Goal: Task Accomplishment & Management: Manage account settings

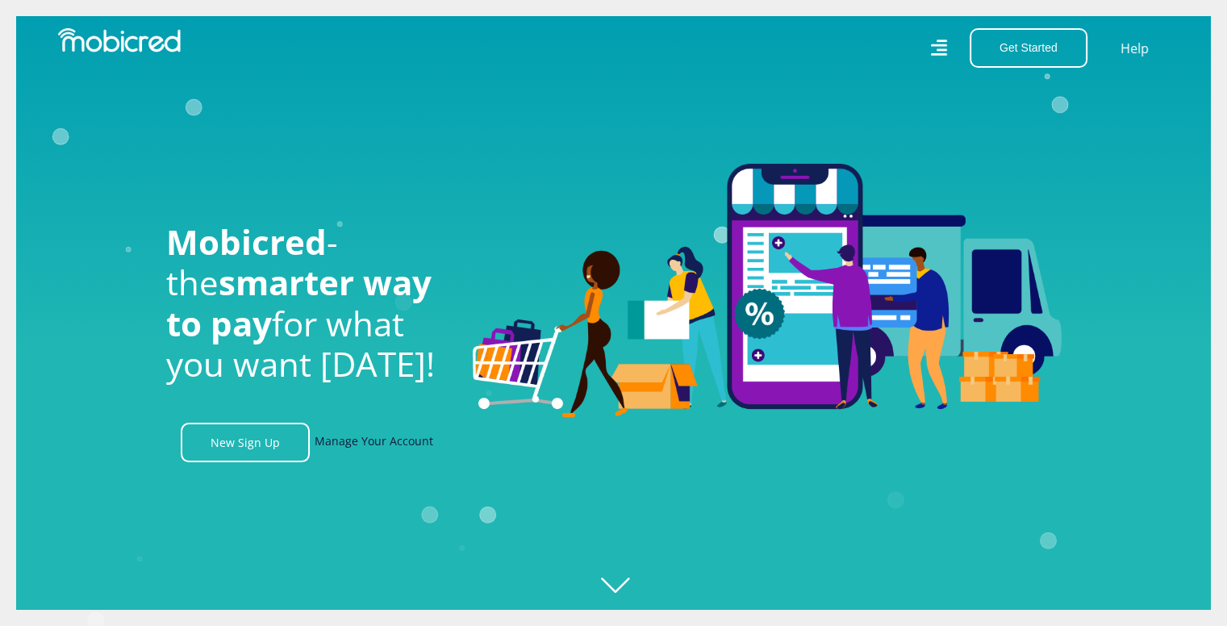
scroll to position [0, 1149]
click at [364, 446] on link "Manage Your Account" at bounding box center [374, 443] width 119 height 40
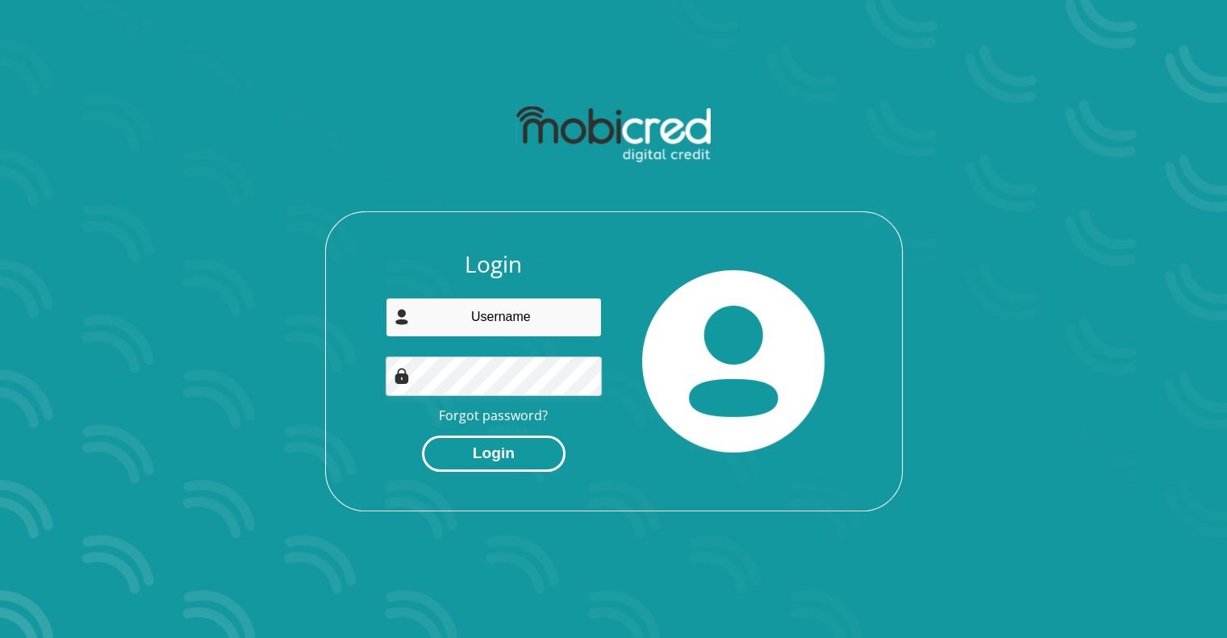
type input "medishas@gmail.com"
click at [496, 453] on button "Login" at bounding box center [494, 454] width 144 height 36
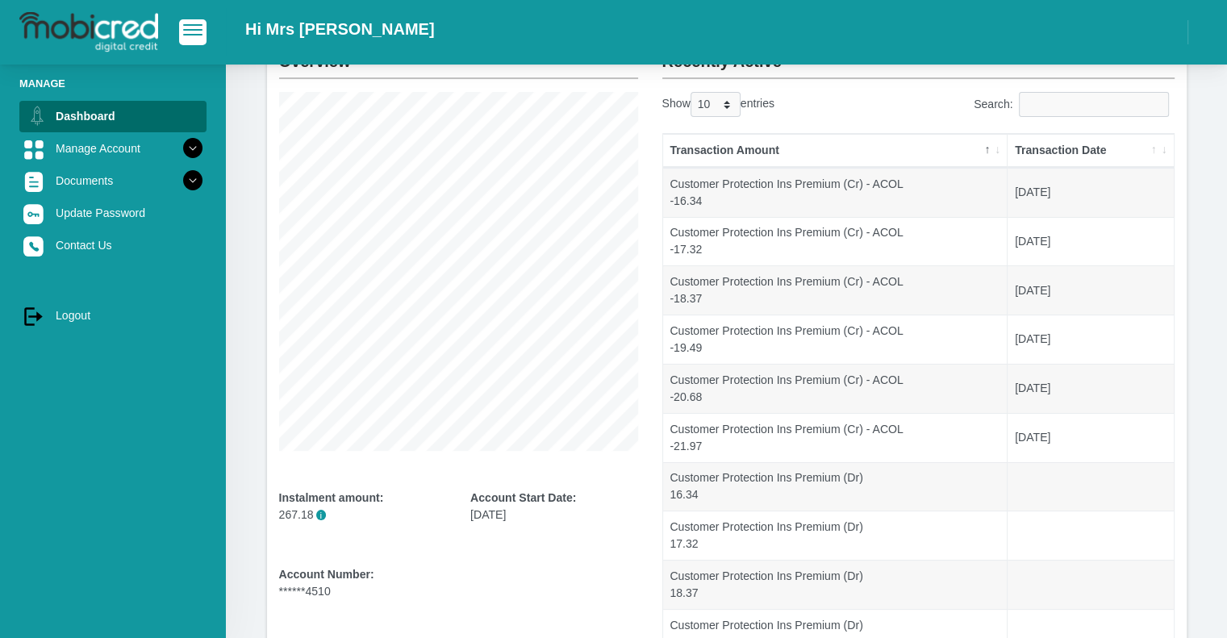
scroll to position [111, 0]
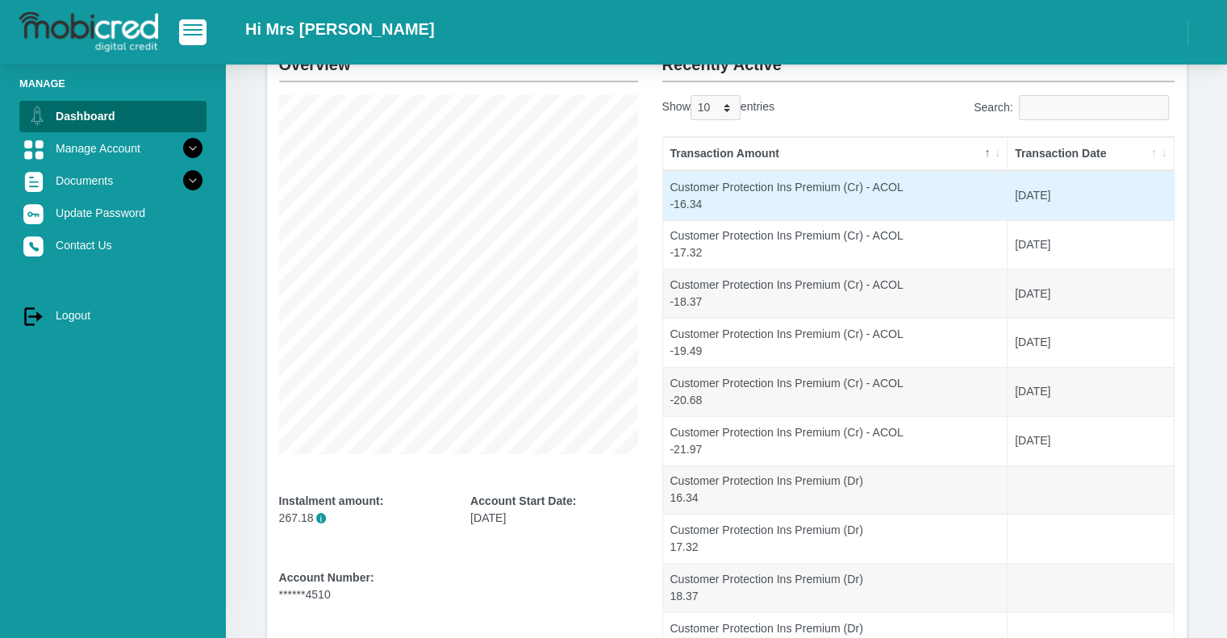
click at [837, 198] on td "Customer Protection Ins Premium (Cr) - ACOL -16.34" at bounding box center [835, 195] width 345 height 49
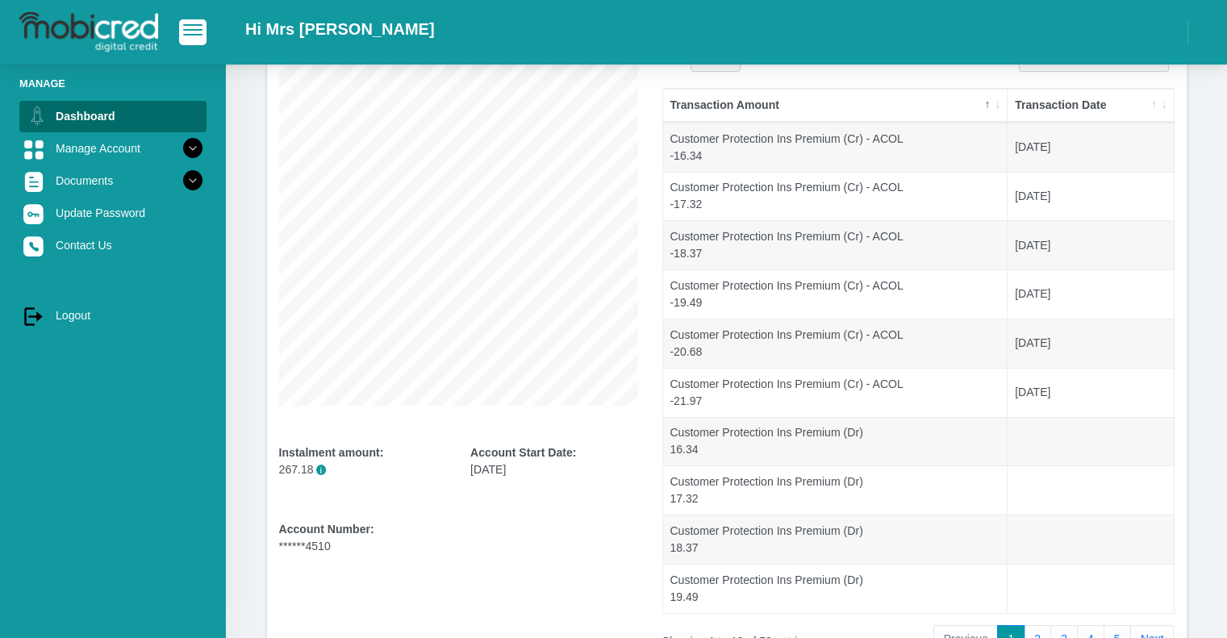
scroll to position [172, 0]
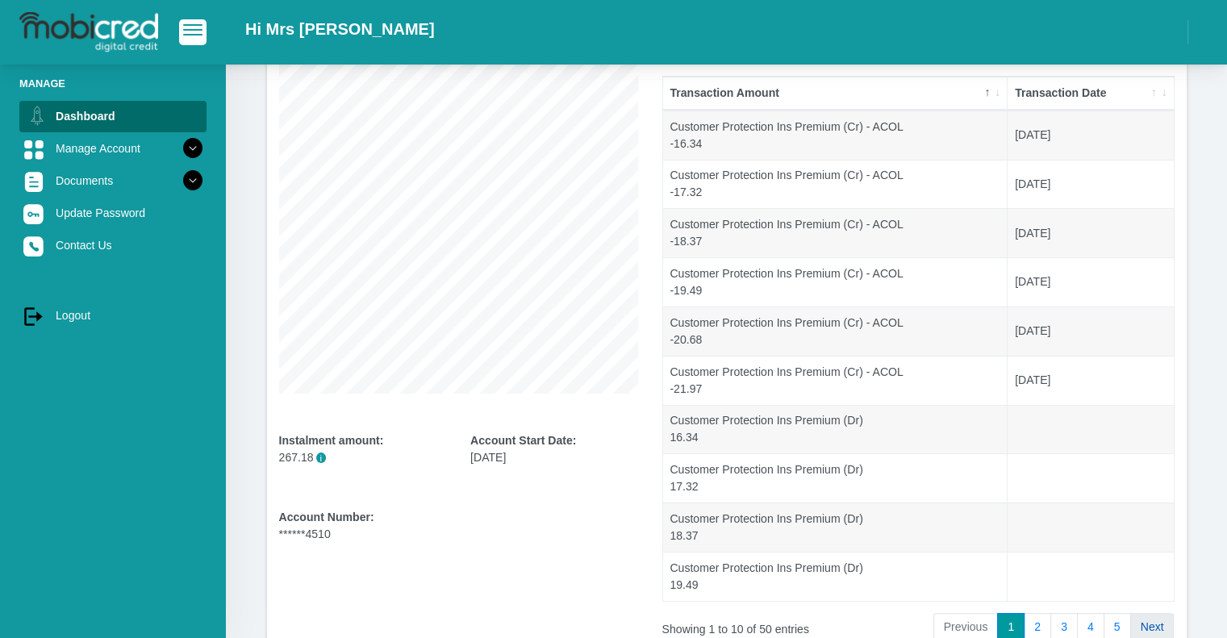
click at [1146, 622] on link "Next" at bounding box center [1152, 627] width 44 height 29
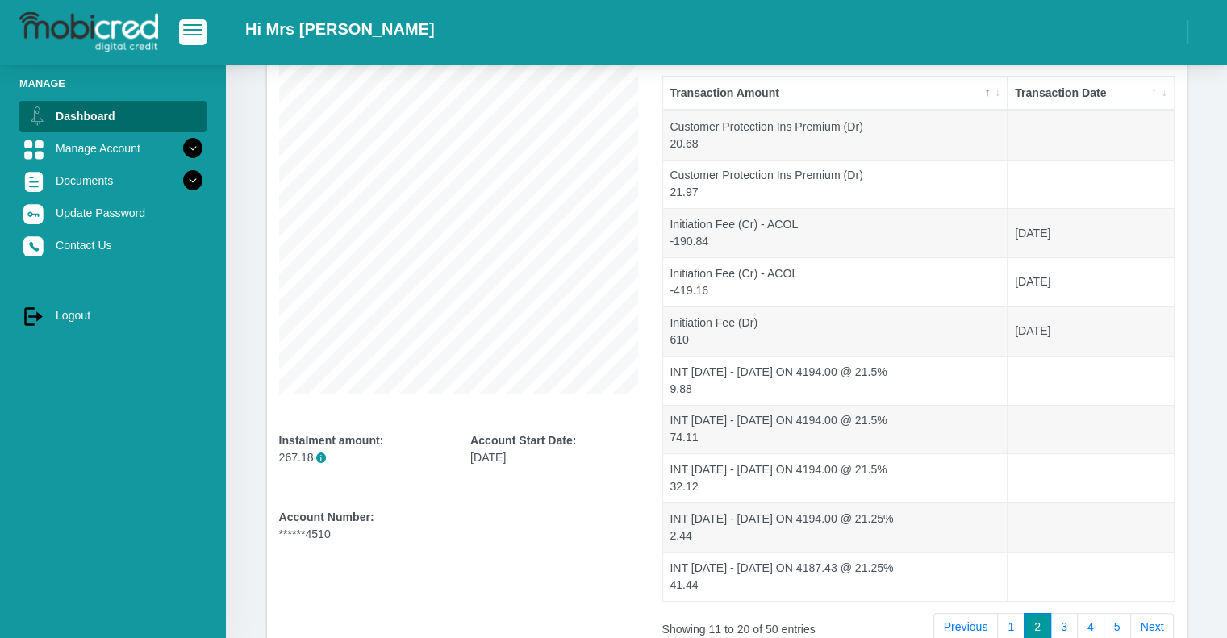
click at [1146, 622] on link "Next" at bounding box center [1152, 627] width 44 height 29
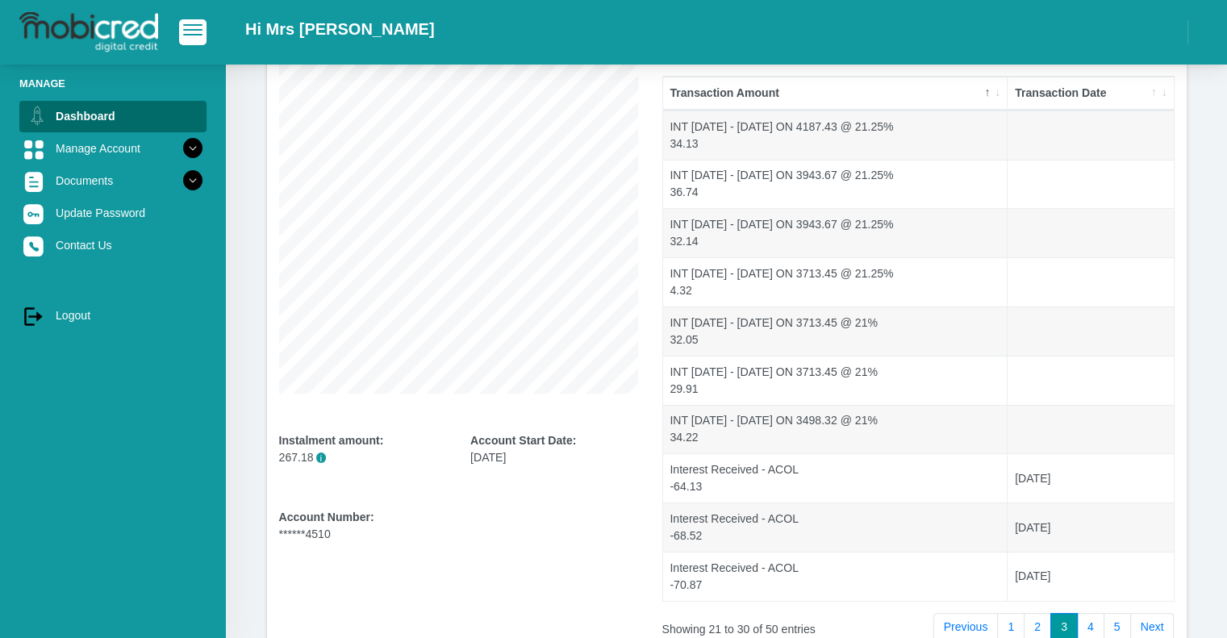
click at [1146, 622] on link "Next" at bounding box center [1152, 627] width 44 height 29
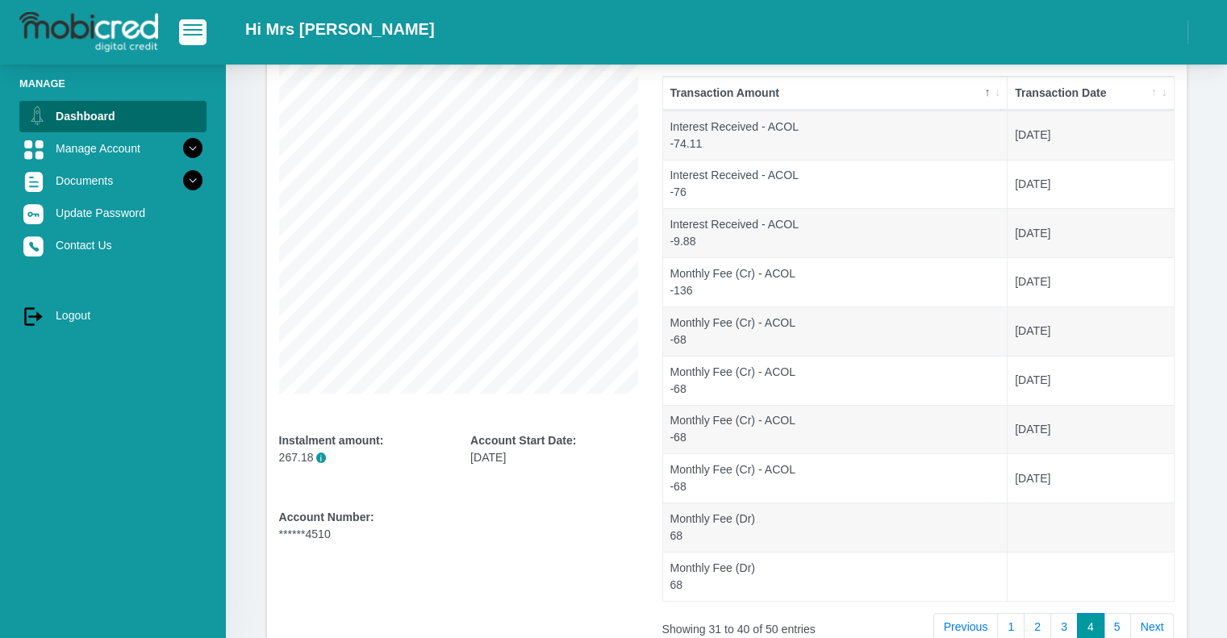
click at [1146, 622] on link "Next" at bounding box center [1152, 627] width 44 height 29
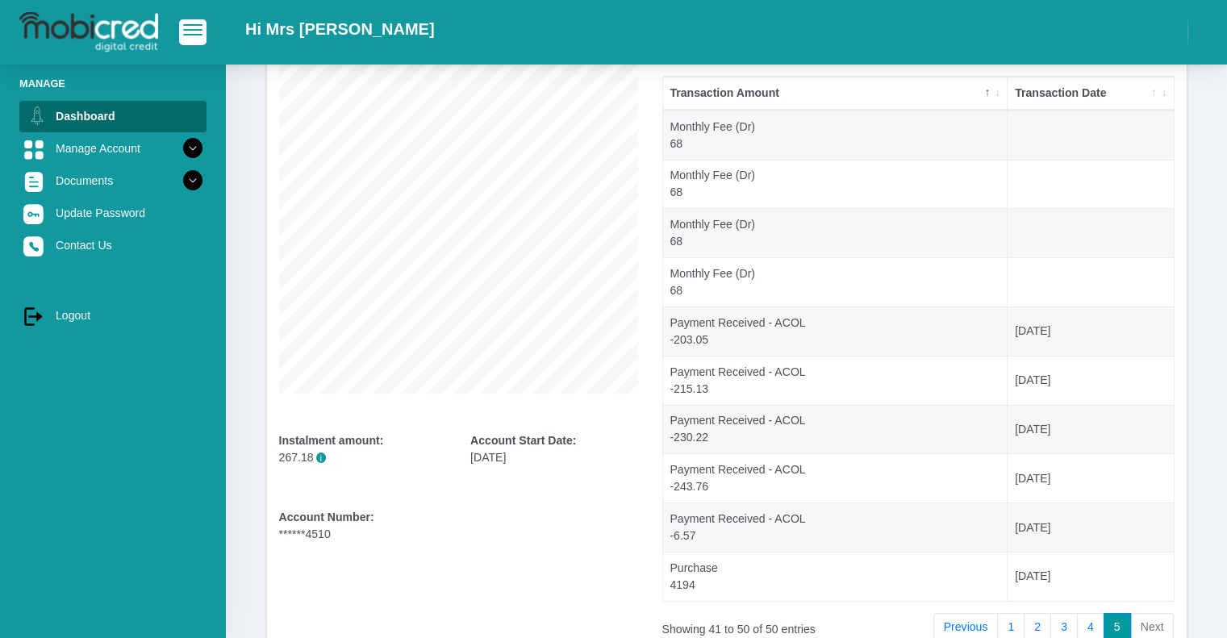
click at [1146, 622] on li "Next" at bounding box center [1153, 627] width 44 height 29
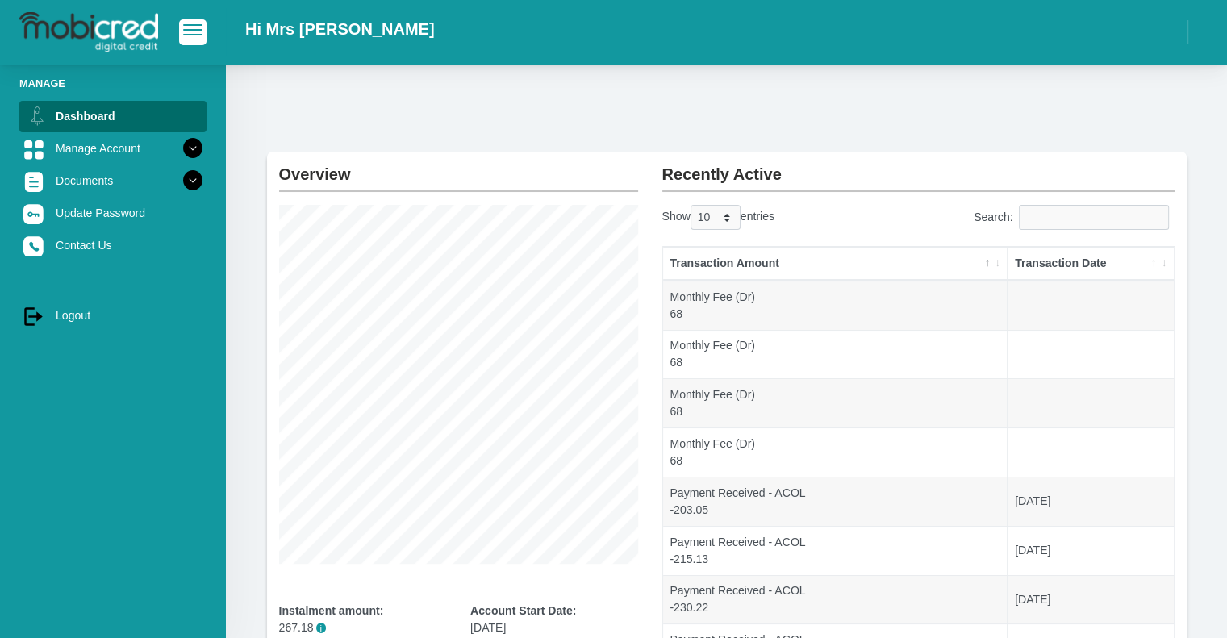
scroll to position [0, 0]
click at [165, 146] on link "Manage Account" at bounding box center [112, 148] width 187 height 31
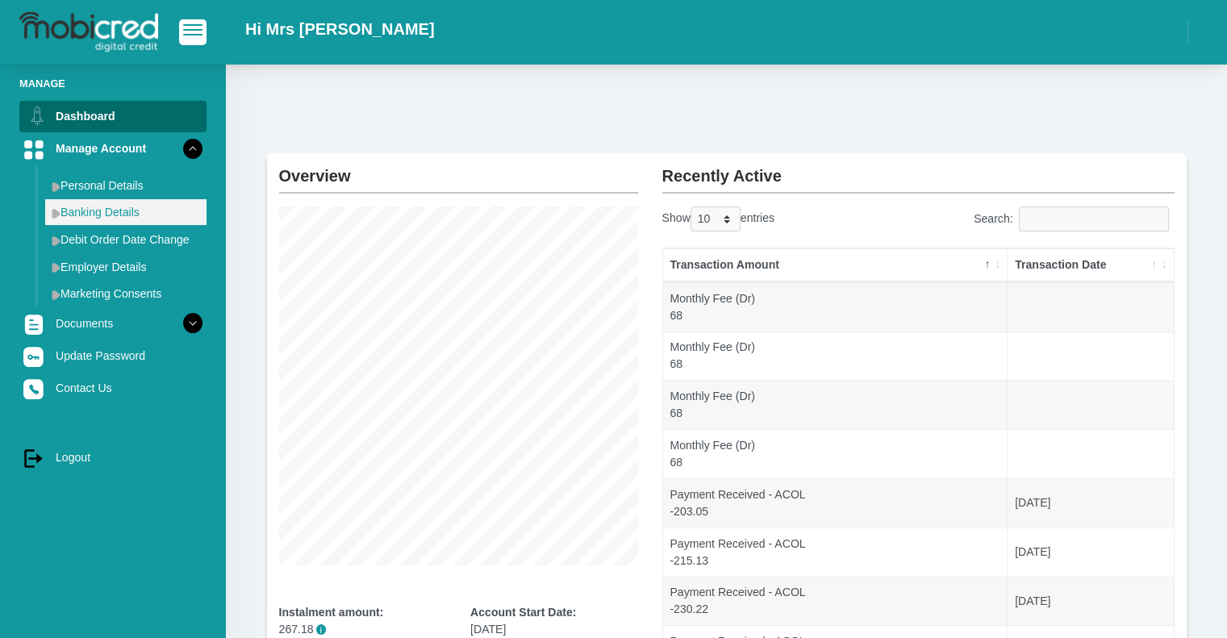
click at [97, 214] on link "Banking Details" at bounding box center [125, 212] width 161 height 26
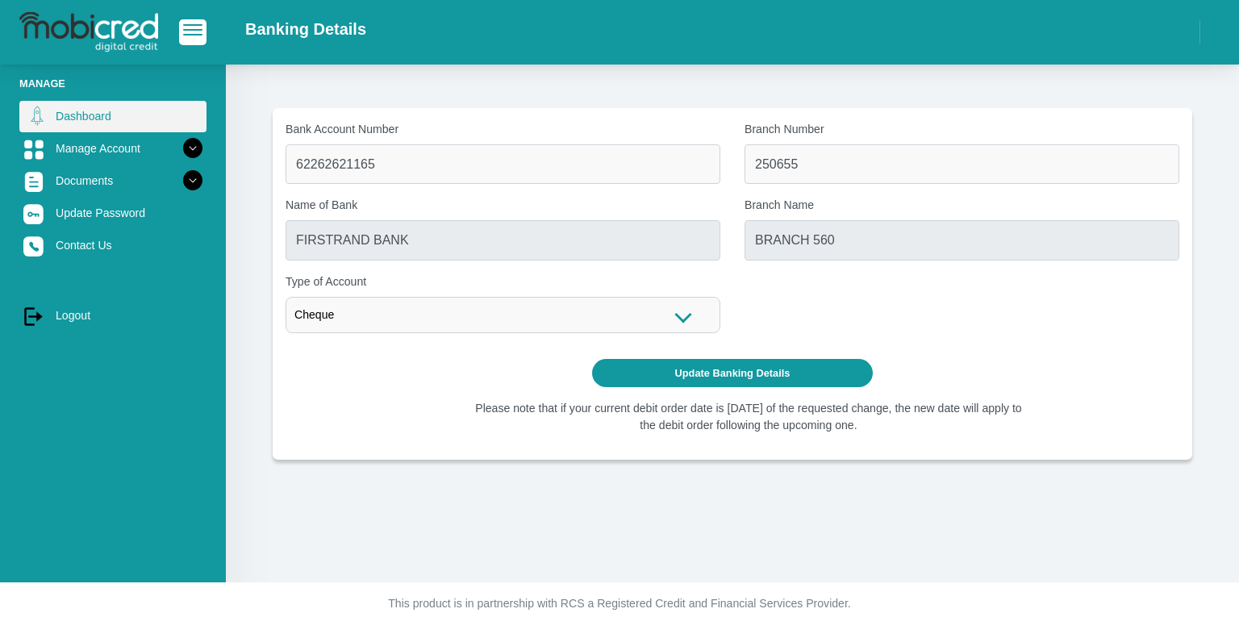
click at [119, 109] on link "Dashboard" at bounding box center [112, 116] width 187 height 31
